Goal: Information Seeking & Learning: Learn about a topic

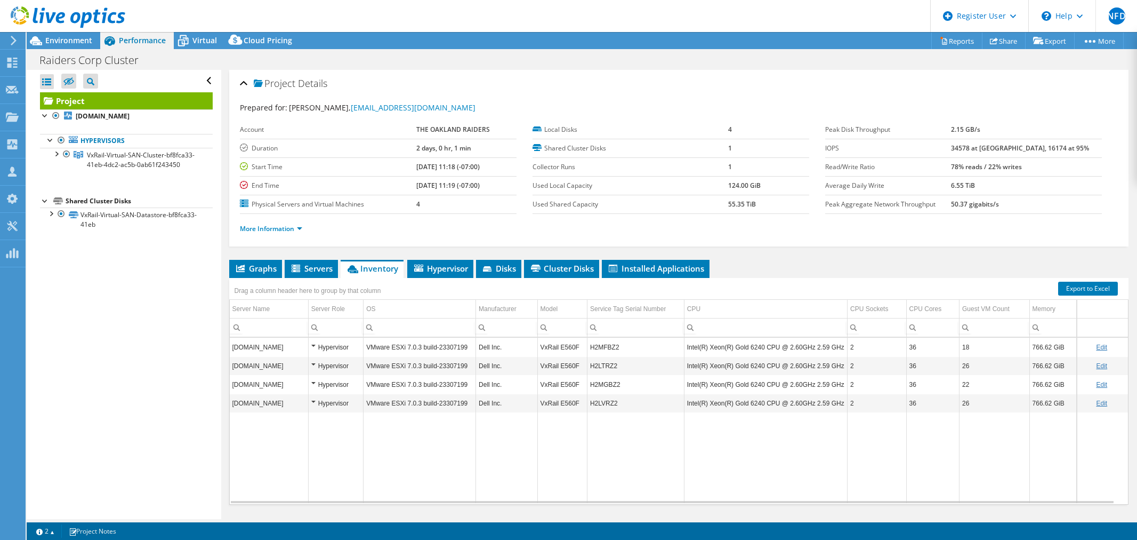
select select "USD"
click at [795, 262] on ul "Graphs Servers Inventory Hypervisor Disks Cluster Disks Installed Applications" at bounding box center [678, 269] width 899 height 18
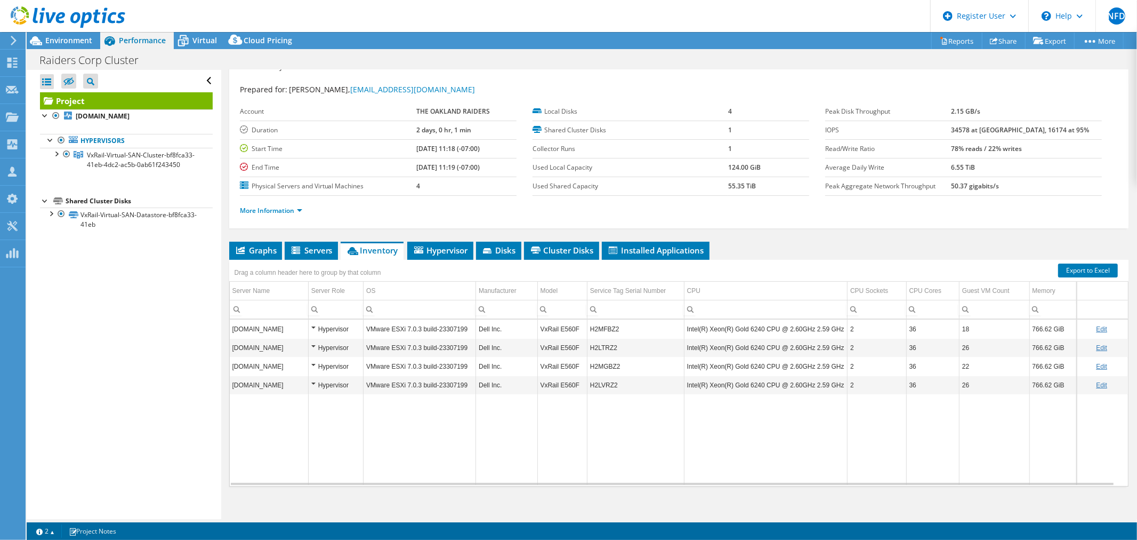
scroll to position [25, 0]
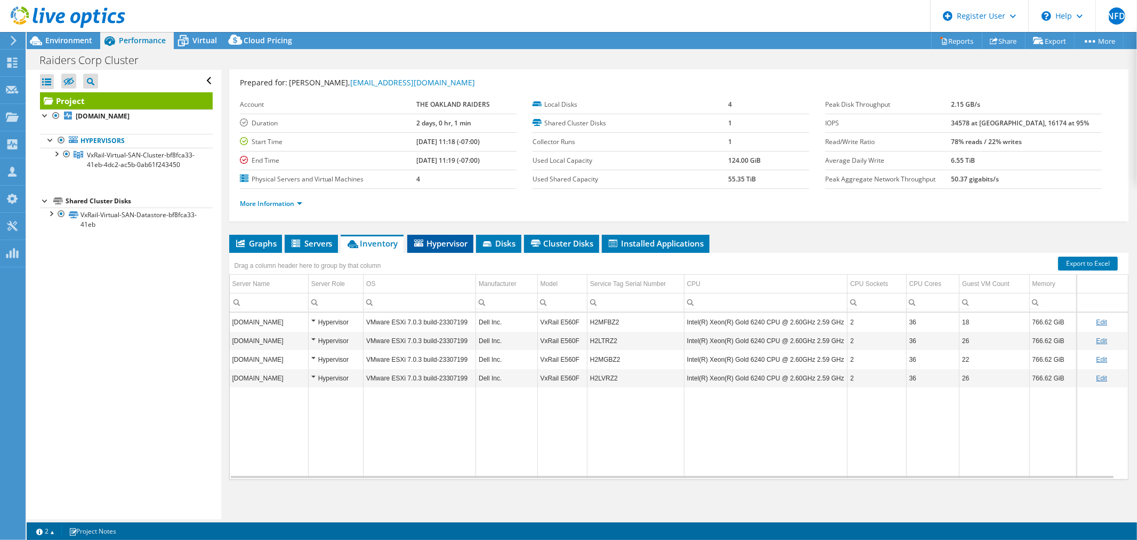
click at [425, 246] on span "Hypervisor" at bounding box center [440, 243] width 55 height 11
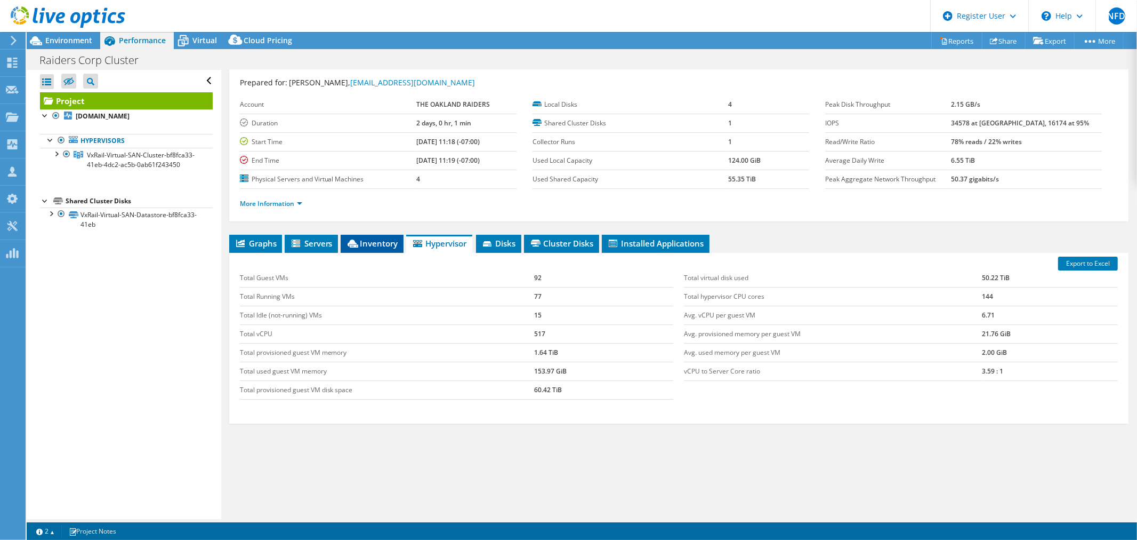
click at [365, 245] on span "Inventory" at bounding box center [372, 243] width 52 height 11
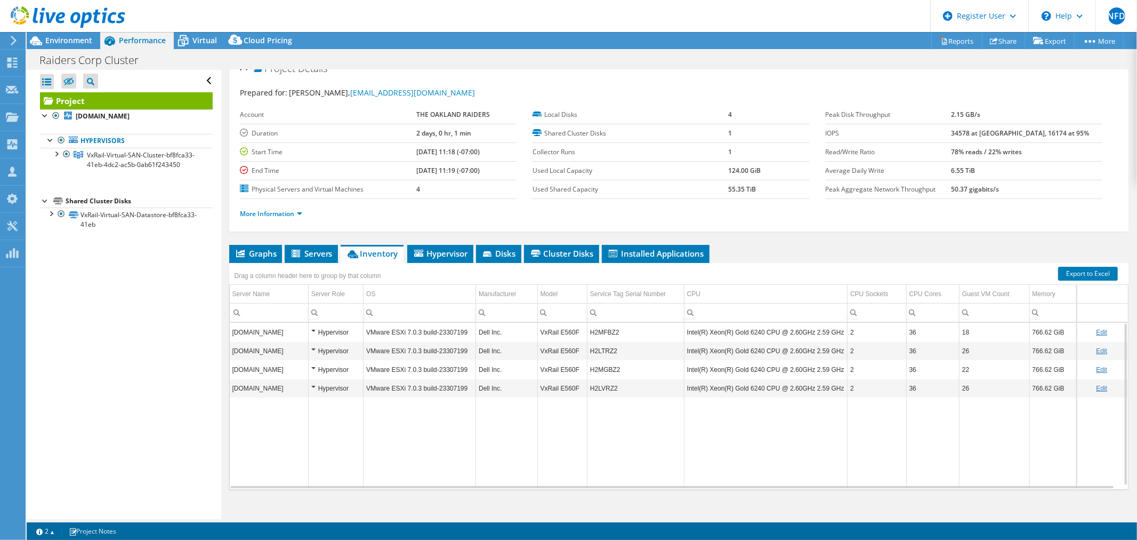
scroll to position [0, 0]
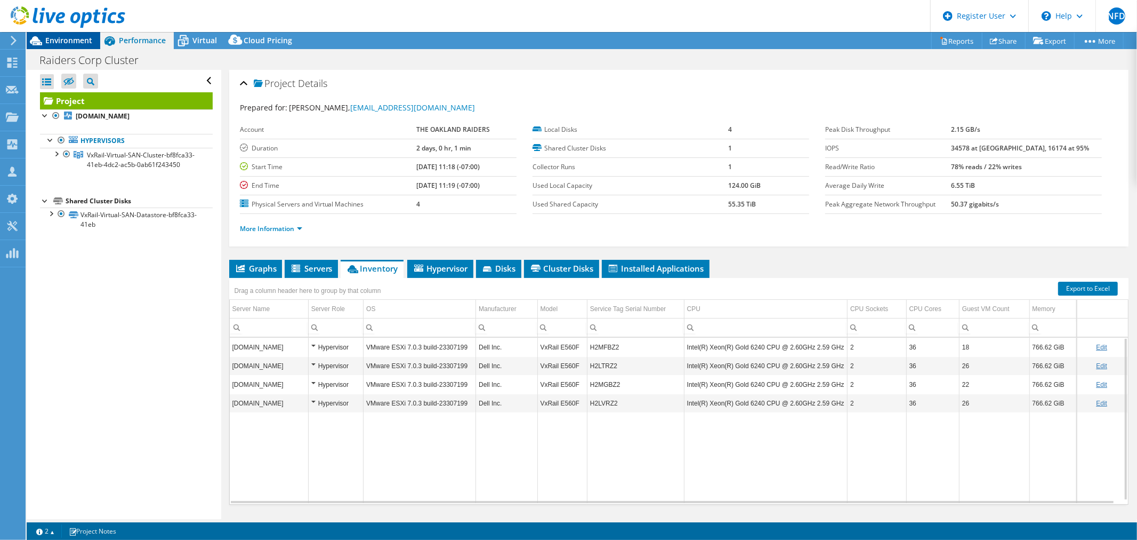
click at [79, 38] on span "Environment" at bounding box center [68, 40] width 47 height 10
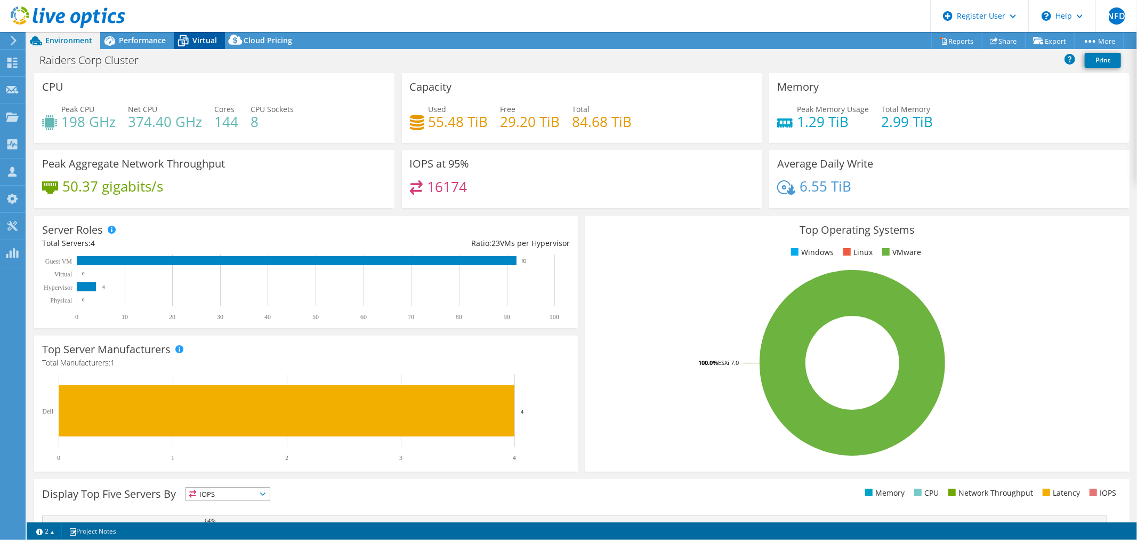
drag, startPoint x: 174, startPoint y: 49, endPoint x: 187, endPoint y: 44, distance: 13.4
click at [178, 48] on icon at bounding box center [183, 40] width 19 height 19
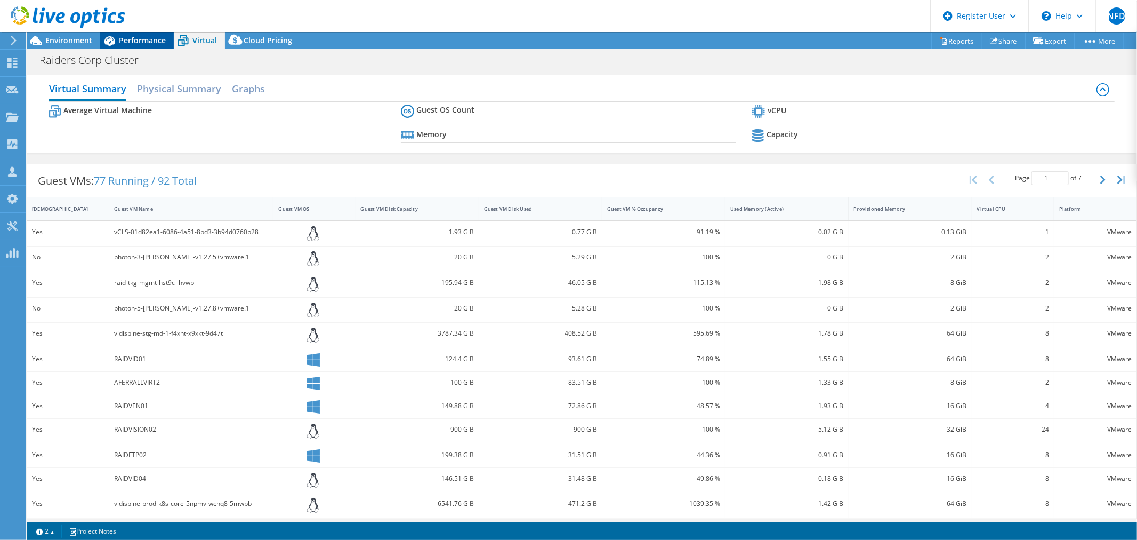
click at [149, 43] on span "Performance" at bounding box center [142, 40] width 47 height 10
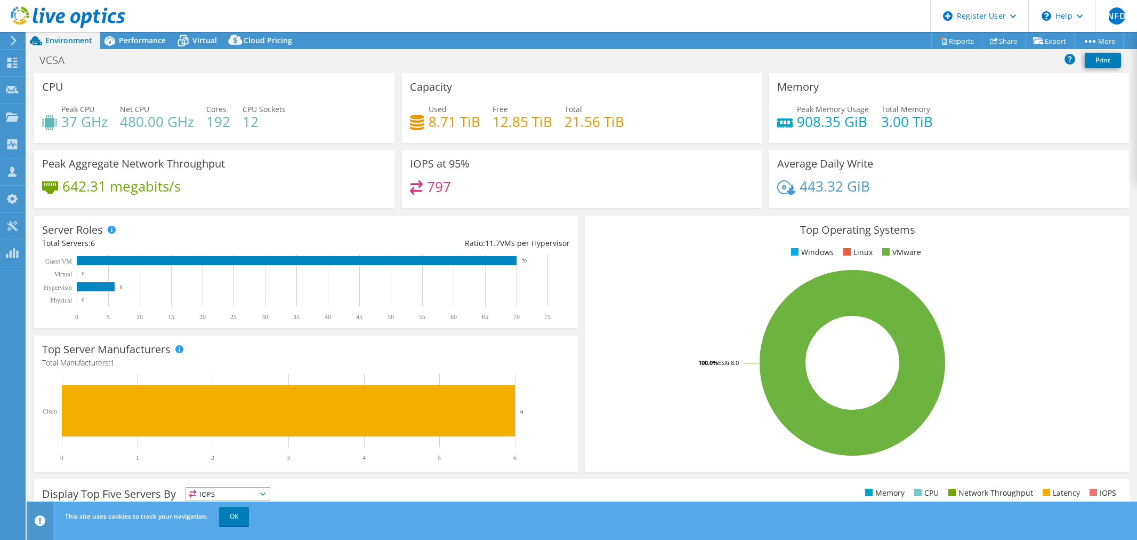
select select "USD"
click at [145, 41] on span "Performance" at bounding box center [142, 40] width 47 height 10
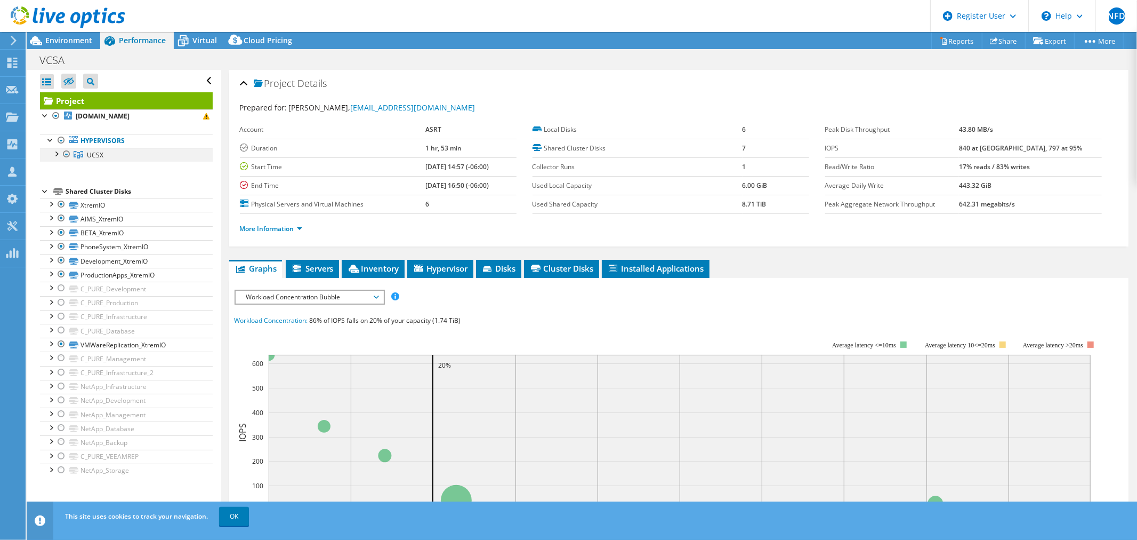
click at [56, 151] on div at bounding box center [56, 153] width 11 height 11
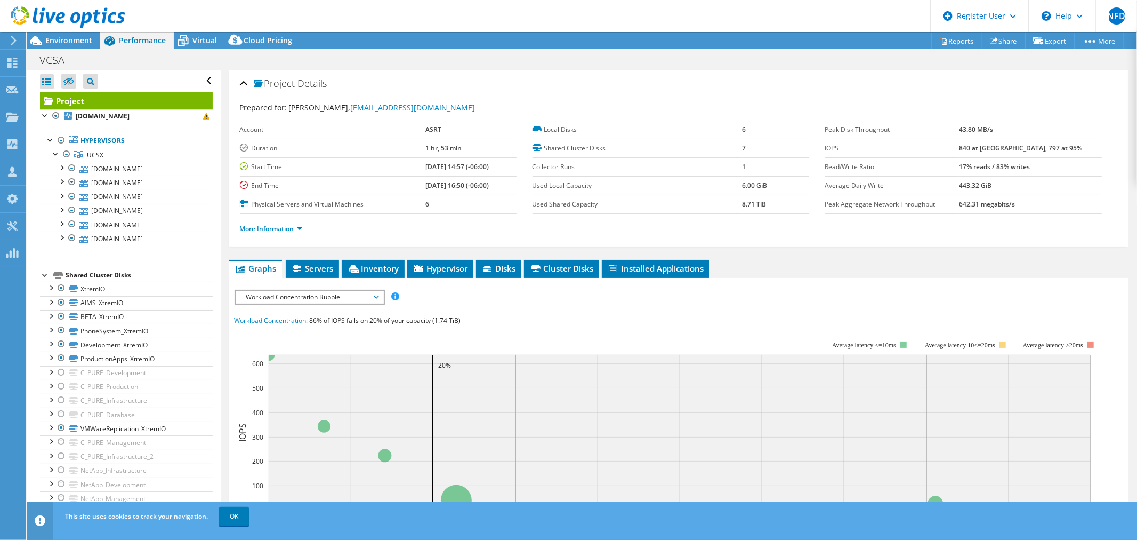
scroll to position [178, 0]
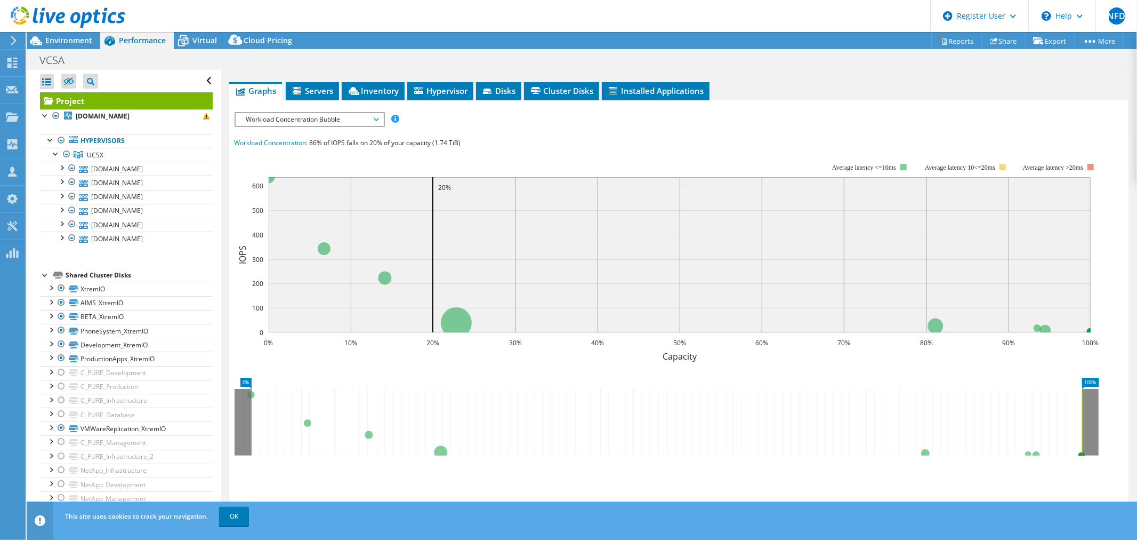
click at [548, 172] on rect at bounding box center [667, 255] width 865 height 213
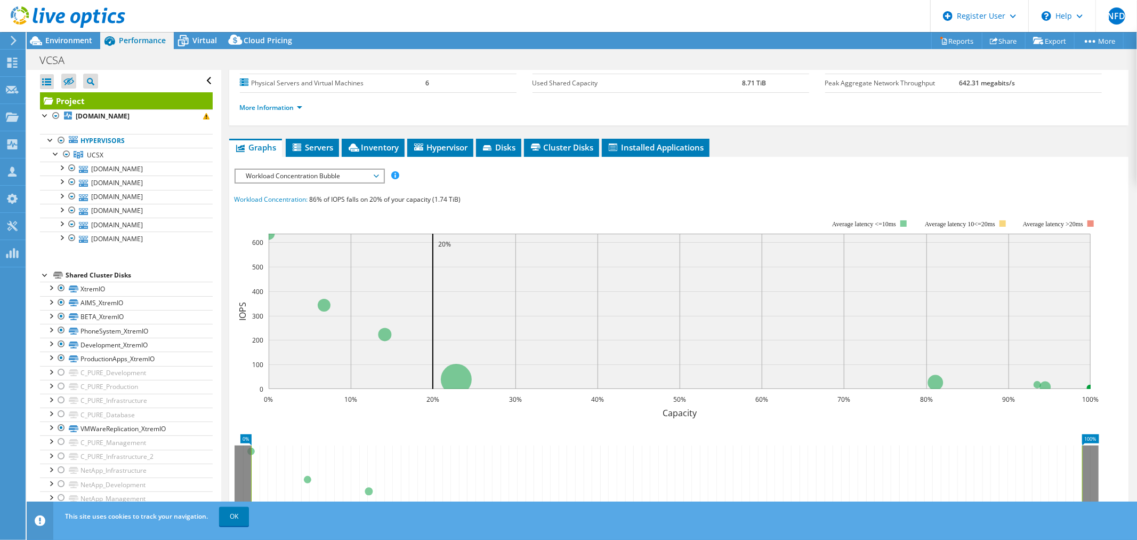
scroll to position [59, 0]
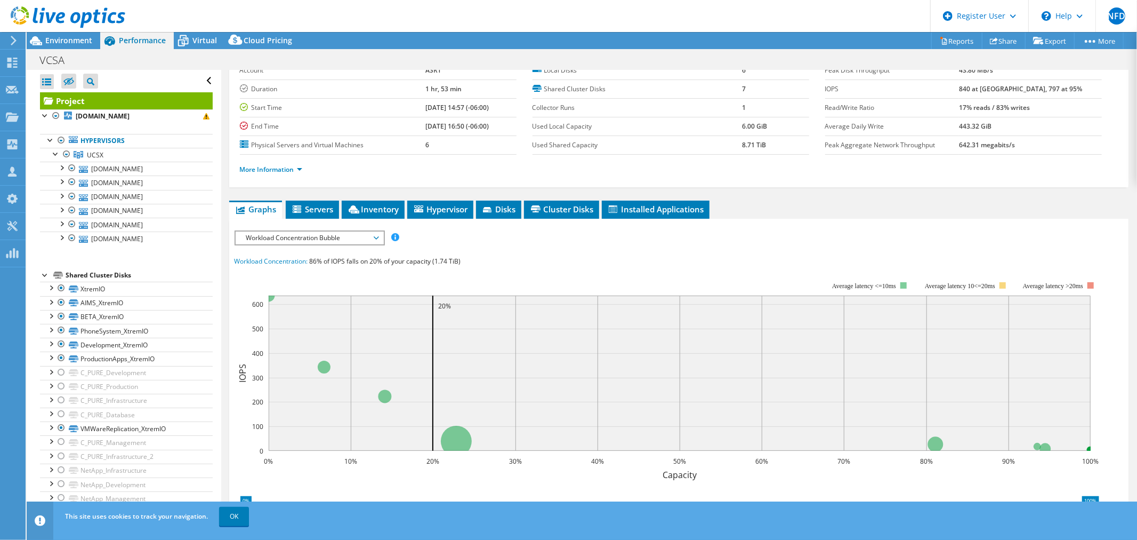
click at [338, 243] on div "IOPS Disk Throughput IO Size Latency Queue Depth CPU Percentage Memory Page Fau…" at bounding box center [679, 427] width 889 height 395
click at [337, 242] on div "Workload Concentration Bubble IOPS Disk Throughput IO Size Latency Queue Depth …" at bounding box center [310, 237] width 150 height 15
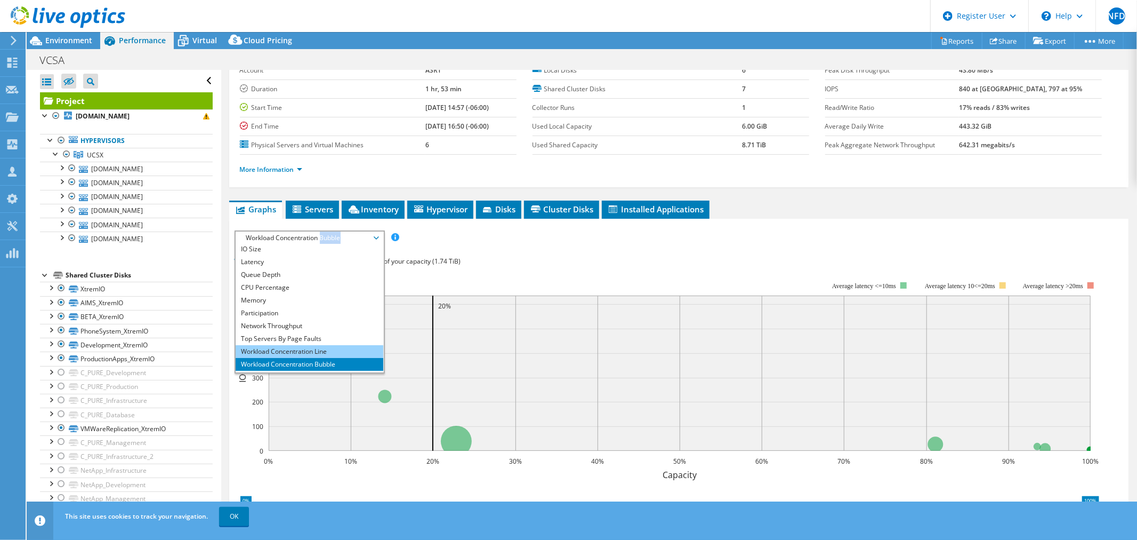
scroll to position [38, 0]
click at [271, 365] on li "All" at bounding box center [310, 365] width 148 height 13
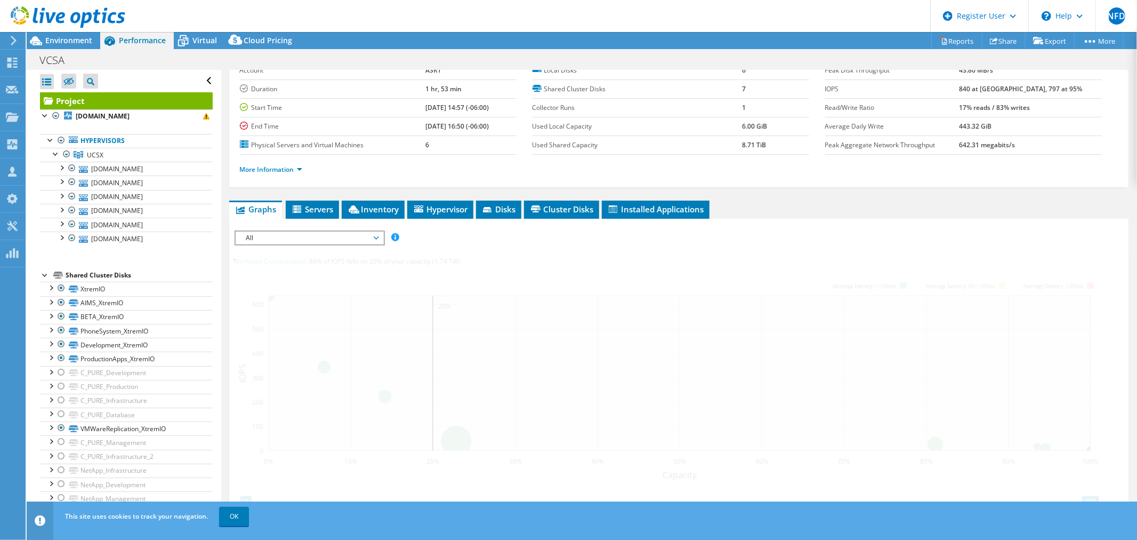
click at [588, 287] on div at bounding box center [679, 427] width 889 height 395
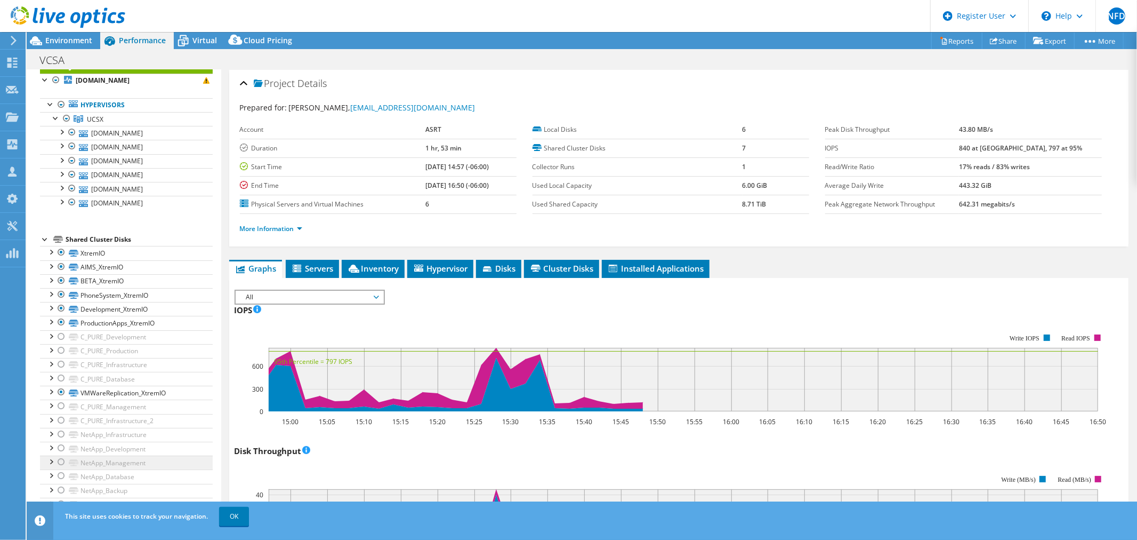
scroll to position [0, 0]
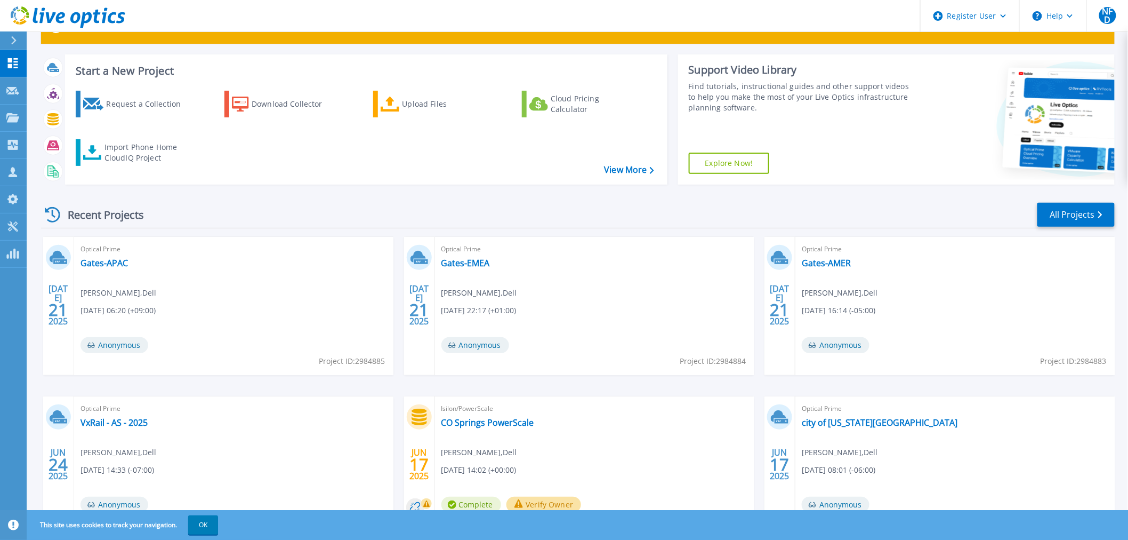
scroll to position [59, 0]
